Goal: Browse casually: Explore the website without a specific task or goal

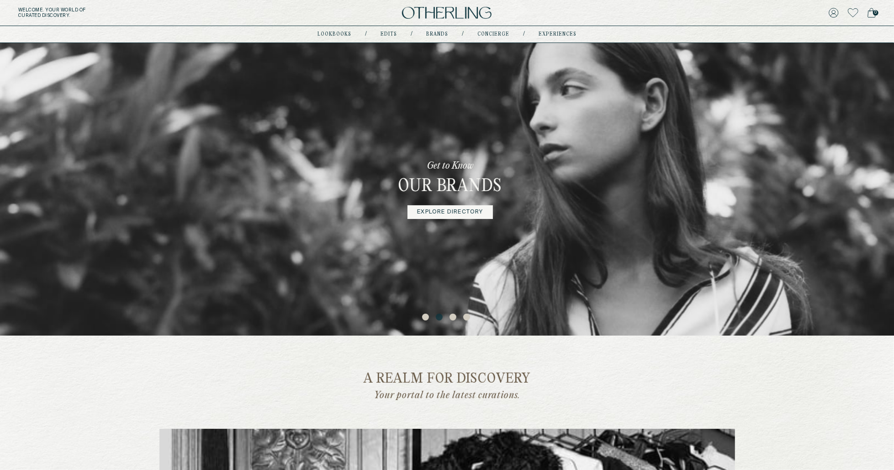
click at [431, 10] on img at bounding box center [447, 13] width 90 height 12
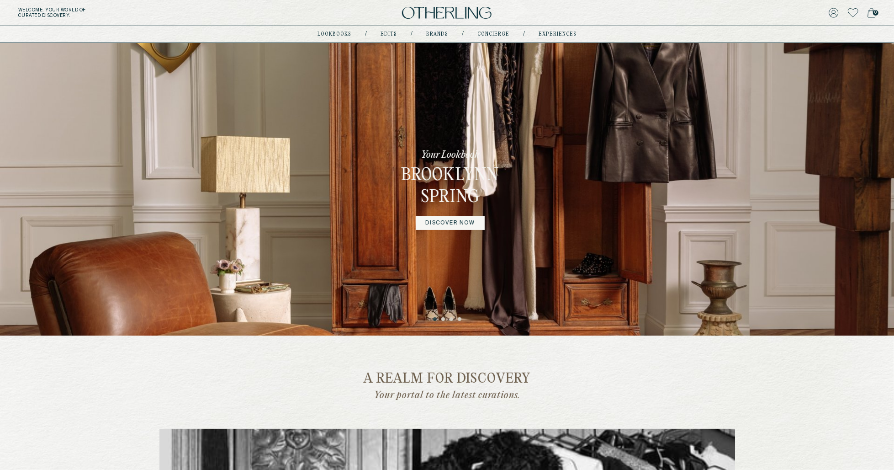
click at [459, 321] on button "4" at bounding box center [460, 319] width 5 height 5
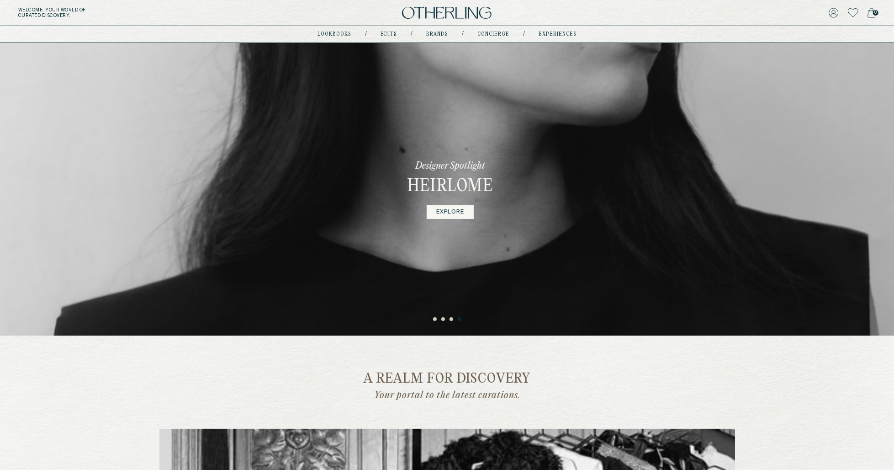
click at [461, 204] on div "Designer Spotlight Heirlome EXPLORE" at bounding box center [450, 189] width 161 height 292
click at [457, 219] on div "Designer Spotlight Heirlome EXPLORE" at bounding box center [450, 189] width 161 height 292
click at [451, 199] on div "Designer Spotlight Heirlome EXPLORE" at bounding box center [450, 189] width 161 height 292
click at [451, 212] on link "EXPLORE" at bounding box center [450, 212] width 47 height 14
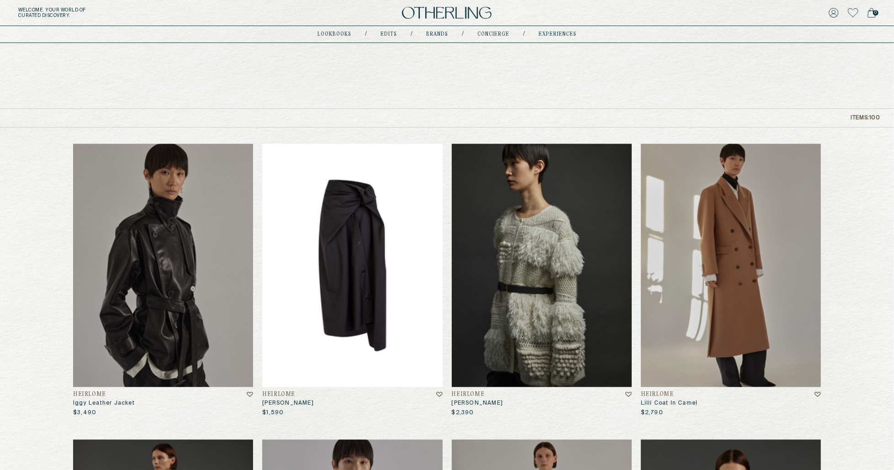
scroll to position [19, 0]
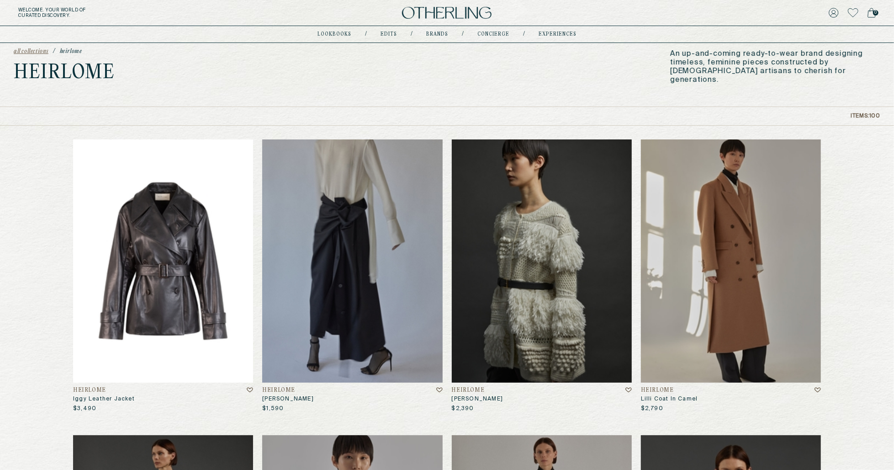
click at [162, 226] on img at bounding box center [163, 260] width 180 height 243
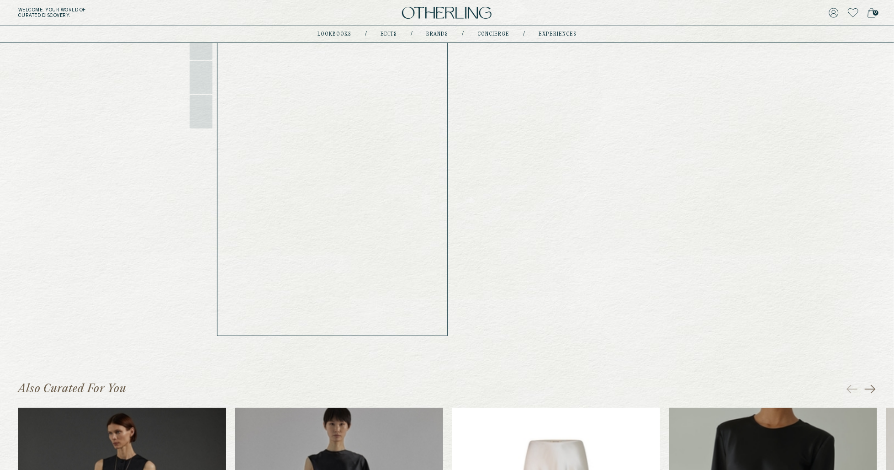
scroll to position [90, 0]
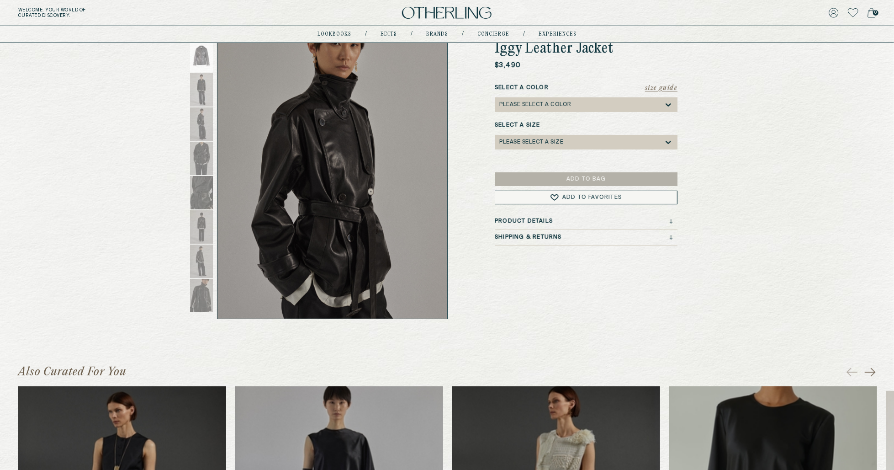
click at [603, 220] on div "Product Details" at bounding box center [584, 221] width 178 height 6
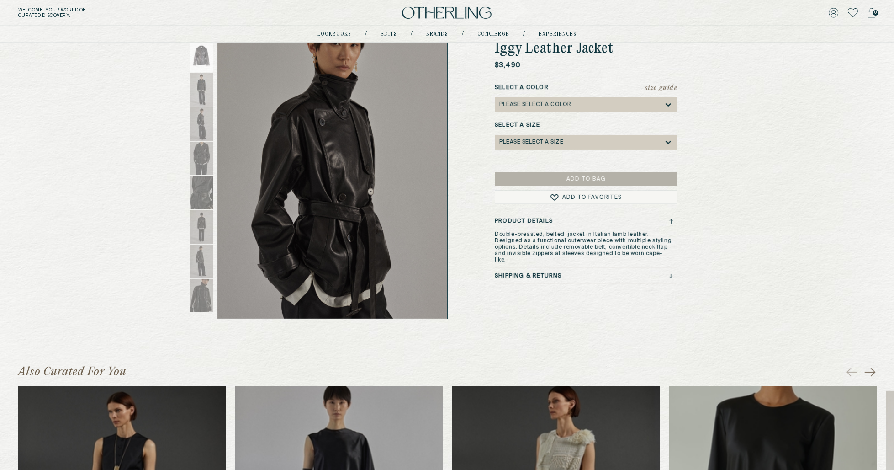
scroll to position [0, 0]
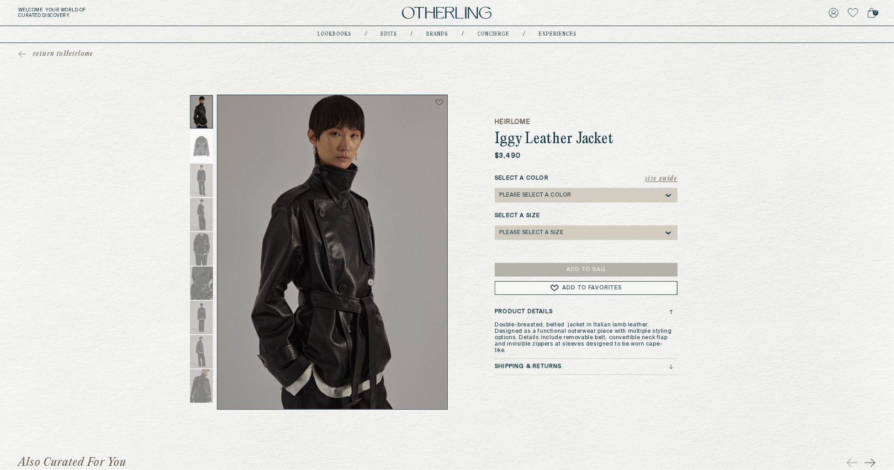
click at [422, 16] on img at bounding box center [447, 13] width 90 height 12
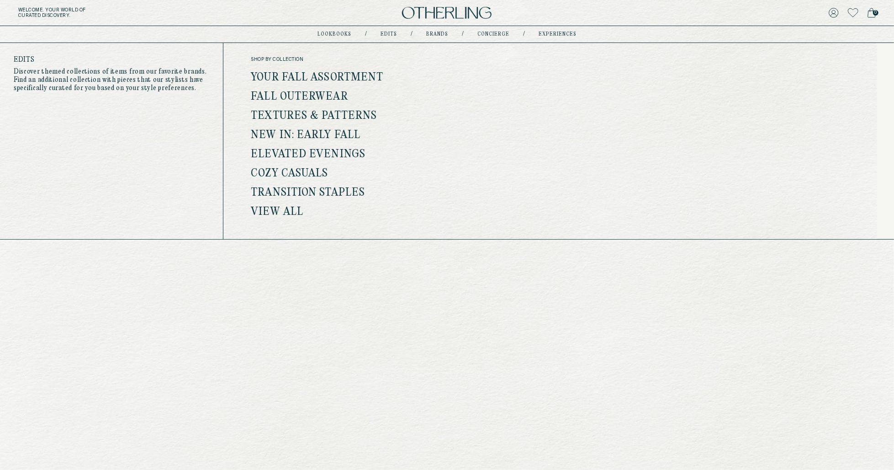
click at [392, 33] on link "Edits" at bounding box center [389, 34] width 16 height 5
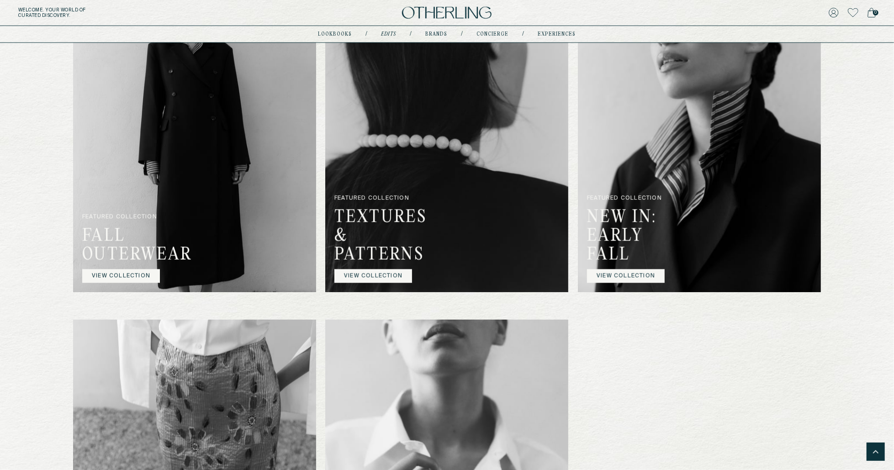
scroll to position [797, 0]
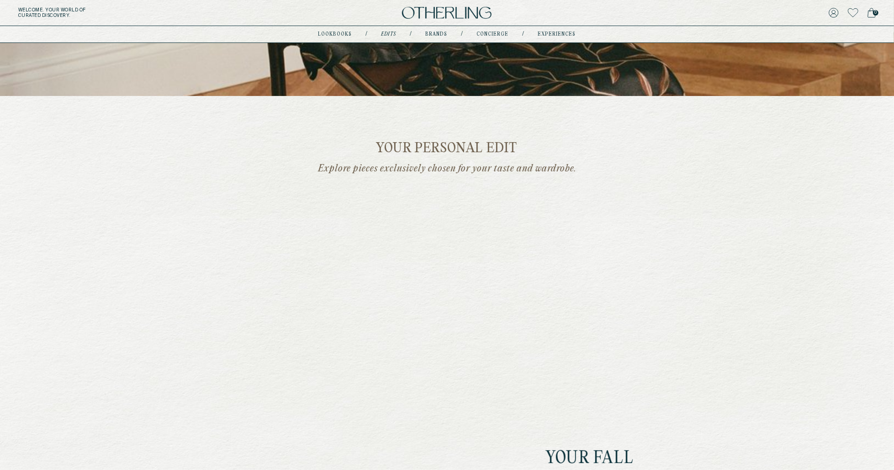
scroll to position [260, 0]
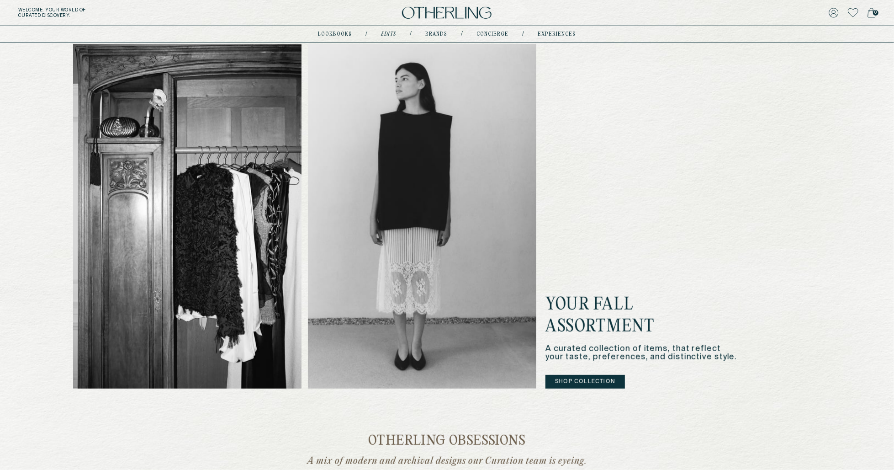
click at [468, 223] on img at bounding box center [422, 216] width 228 height 345
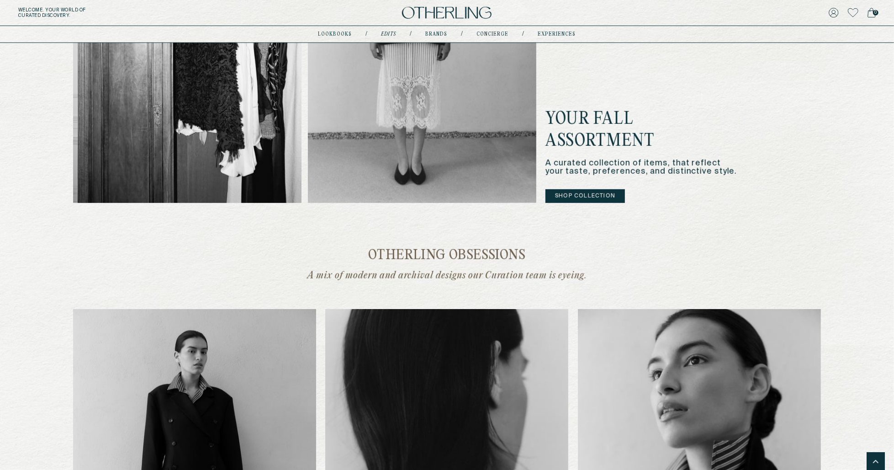
scroll to position [208, 0]
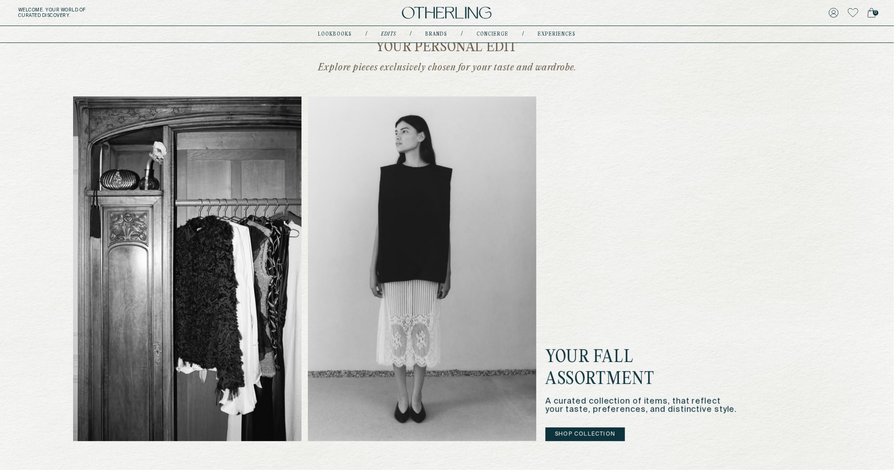
click at [268, 276] on img at bounding box center [187, 268] width 228 height 345
click at [287, 276] on img at bounding box center [187, 268] width 228 height 345
click at [481, 276] on img at bounding box center [422, 268] width 228 height 345
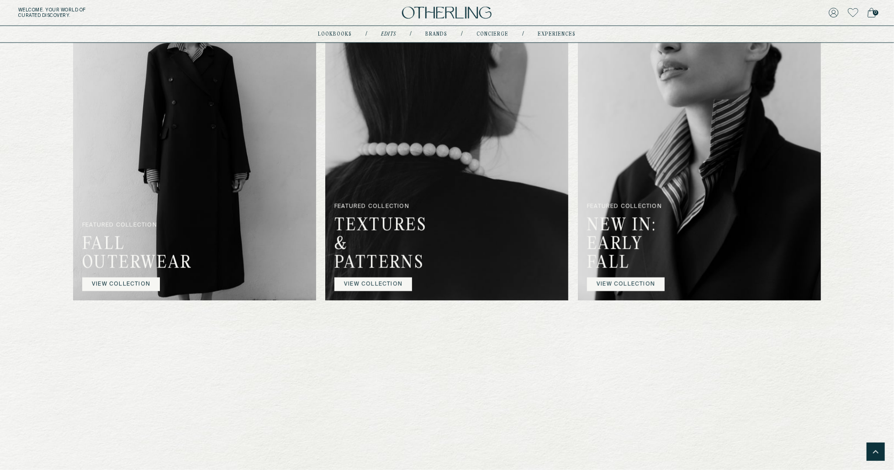
scroll to position [795, 0]
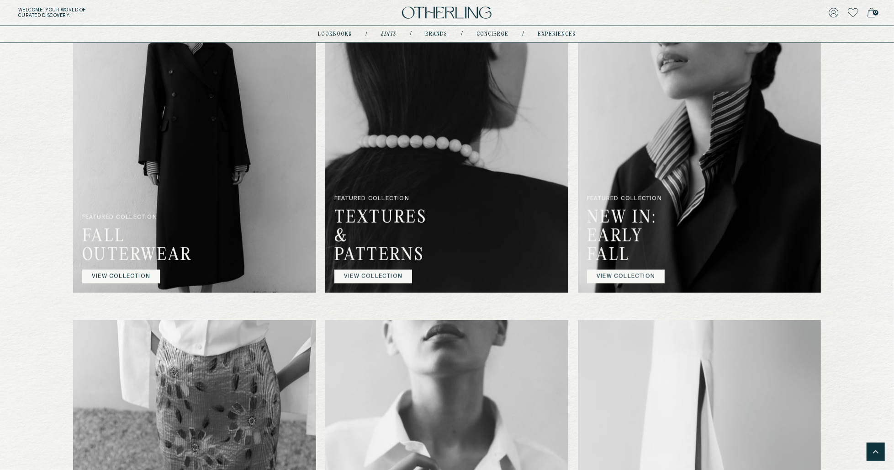
click at [85, 273] on link "VIEW COLLECTION" at bounding box center [121, 277] width 78 height 14
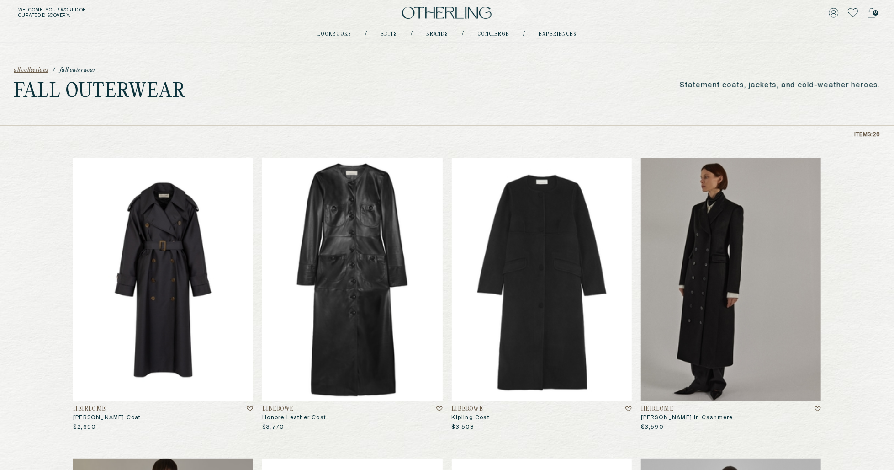
click at [244, 265] on img at bounding box center [163, 279] width 180 height 243
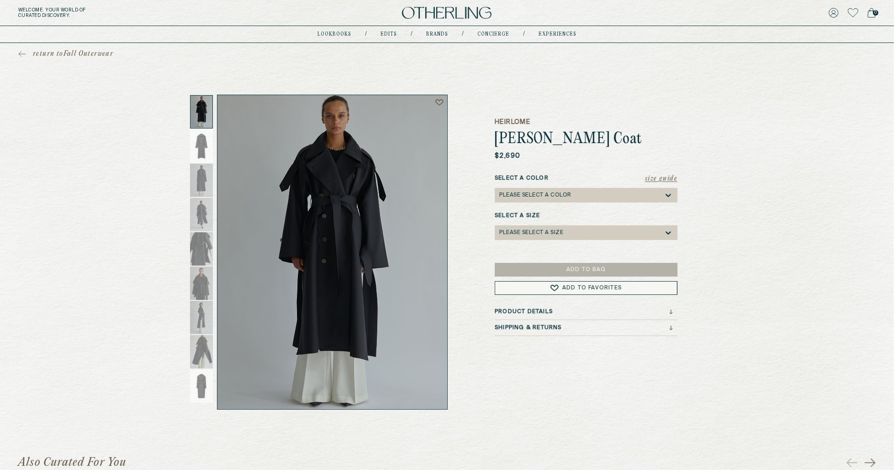
click at [604, 315] on div "Product Details" at bounding box center [586, 313] width 183 height 11
click at [608, 308] on div "Product Details" at bounding box center [584, 311] width 178 height 6
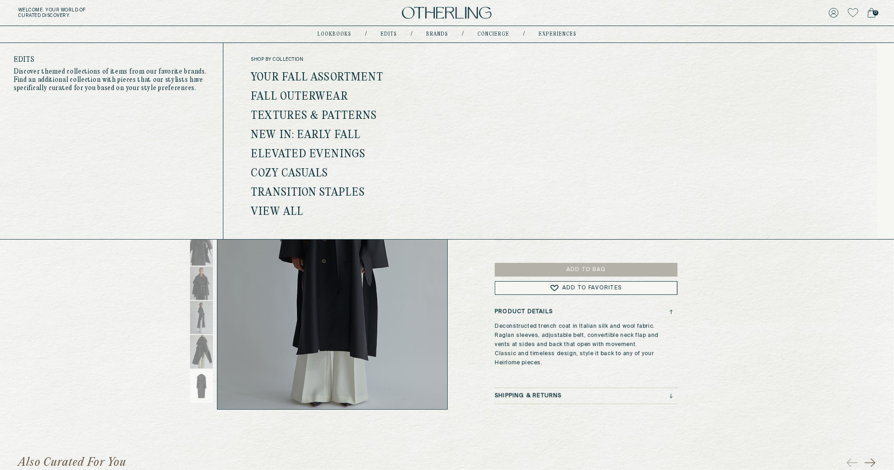
click at [279, 210] on link "View all" at bounding box center [277, 212] width 53 height 12
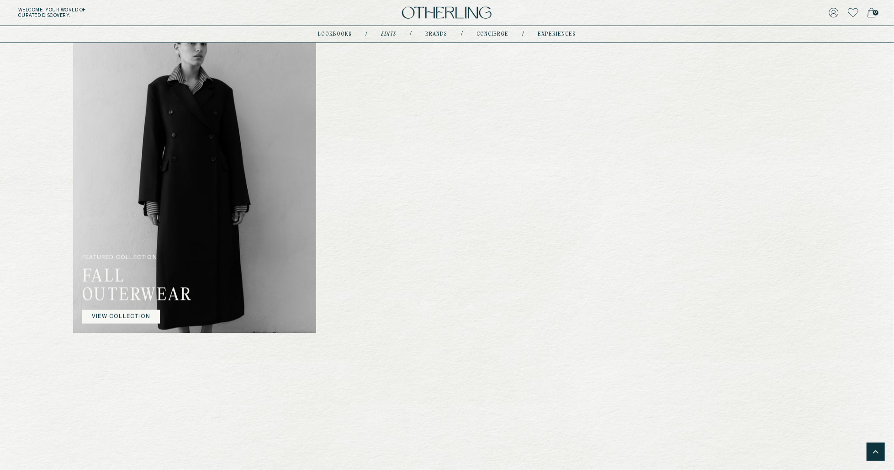
scroll to position [755, 0]
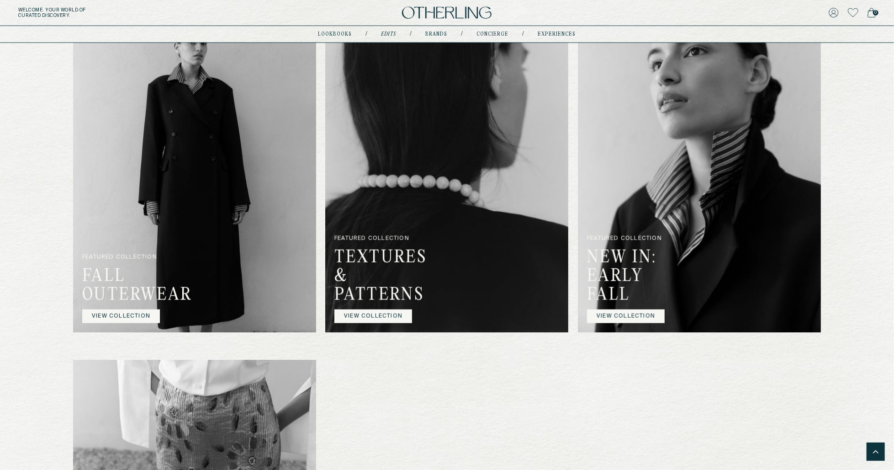
click at [390, 317] on link "VIEW COLLECTION" at bounding box center [374, 316] width 78 height 14
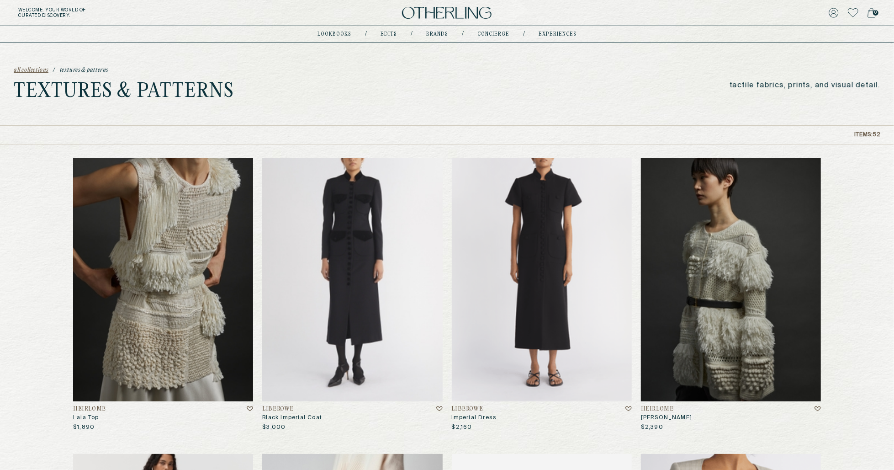
click at [877, 17] on div "Welcome . Your world of curated discovery. 0" at bounding box center [447, 13] width 894 height 26
click at [875, 14] on span "0" at bounding box center [875, 12] width 5 height 5
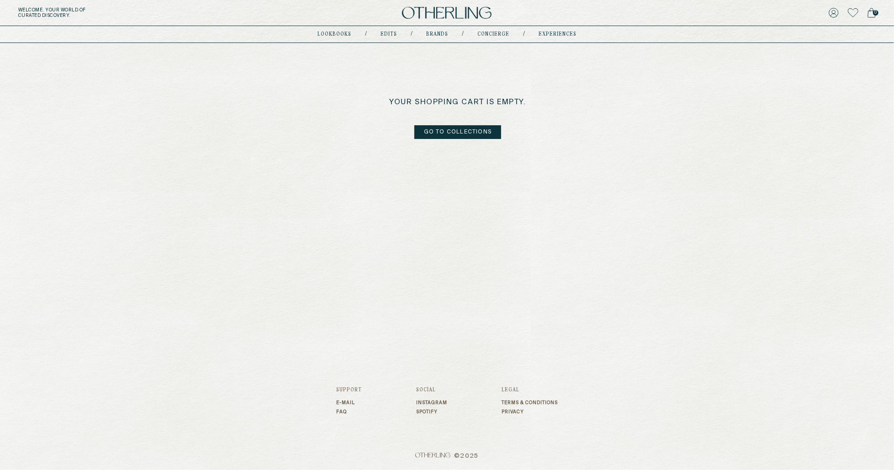
click at [453, 5] on div "Welcome . Your world of curated discovery. 0" at bounding box center [447, 13] width 894 height 26
click at [449, 11] on img at bounding box center [447, 13] width 90 height 12
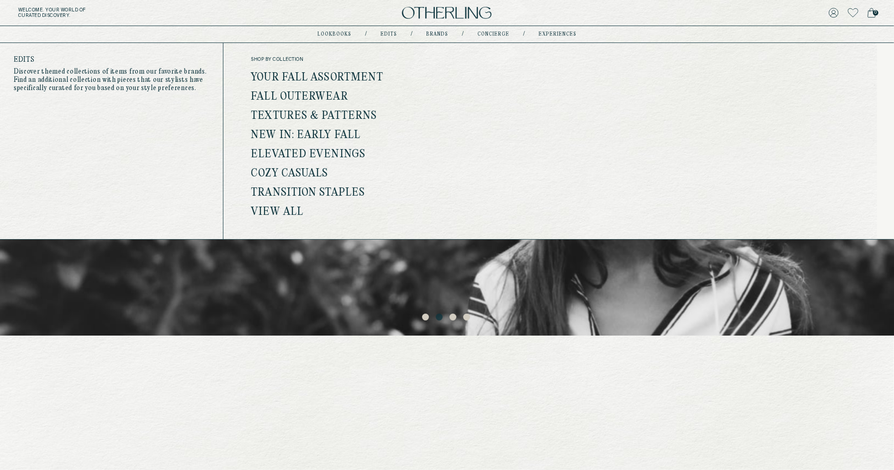
click at [272, 211] on link "View all" at bounding box center [277, 212] width 53 height 12
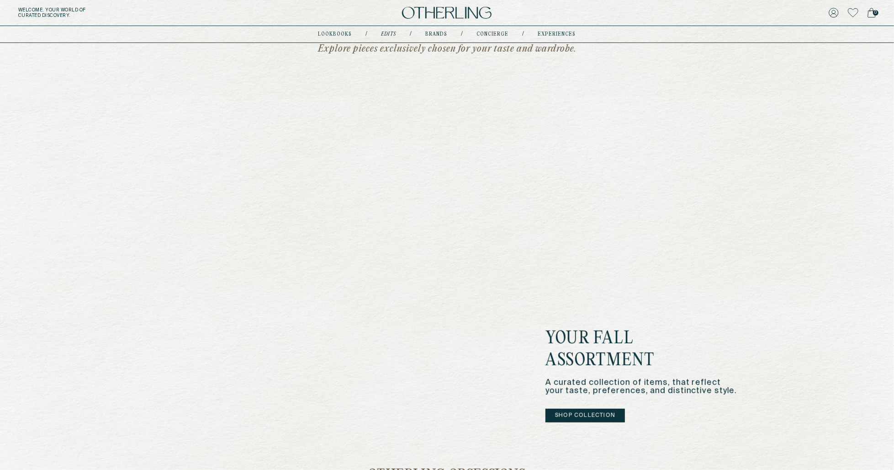
scroll to position [230, 0]
